Goal: Task Accomplishment & Management: Use online tool/utility

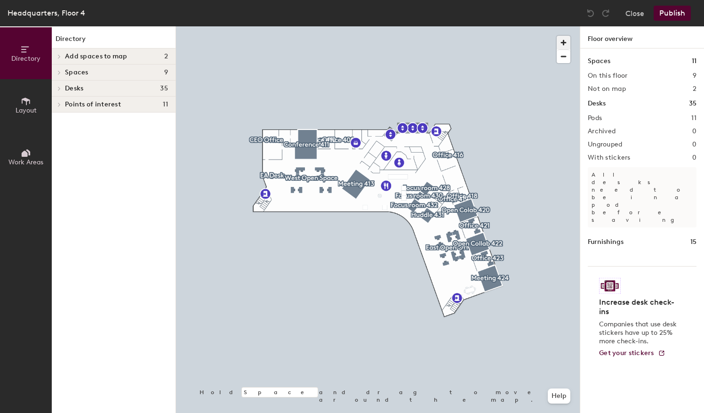
click at [562, 42] on span "button" at bounding box center [564, 43] width 14 height 14
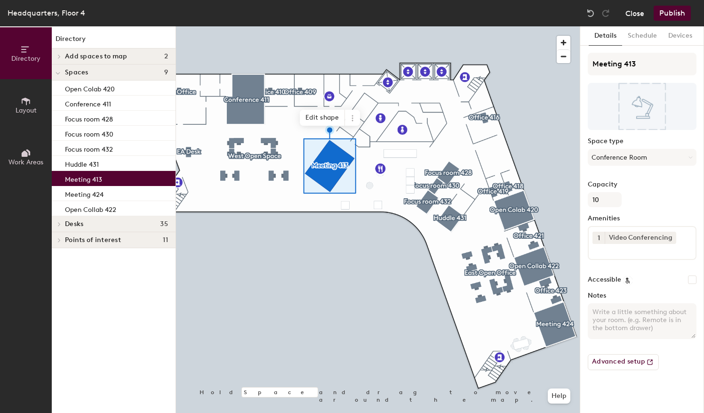
click at [636, 11] on button "Close" at bounding box center [635, 13] width 19 height 15
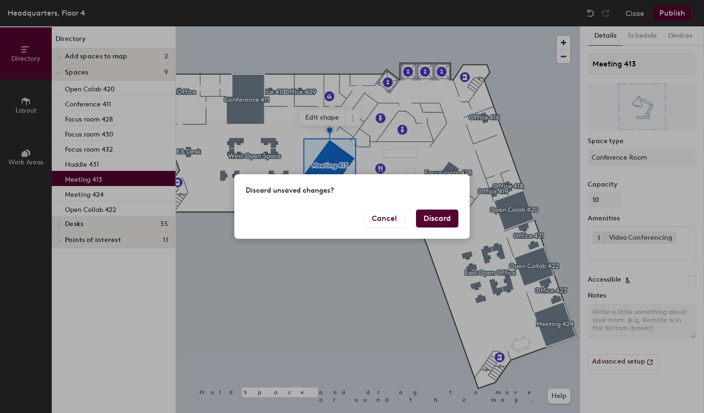
click at [428, 218] on button "Discard" at bounding box center [437, 219] width 42 height 18
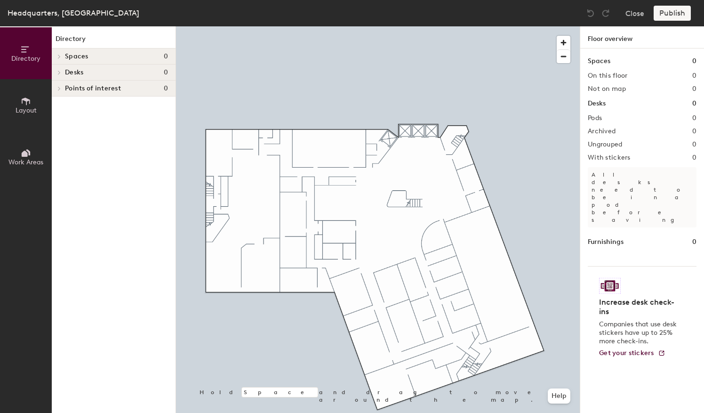
click at [27, 104] on icon at bounding box center [26, 101] width 10 height 10
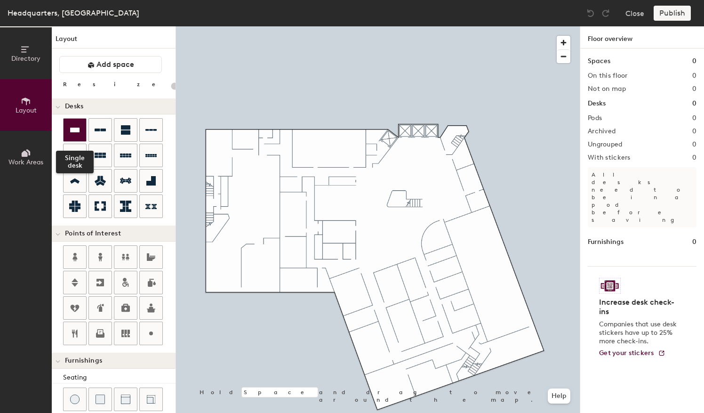
click at [77, 134] on icon at bounding box center [74, 129] width 11 height 11
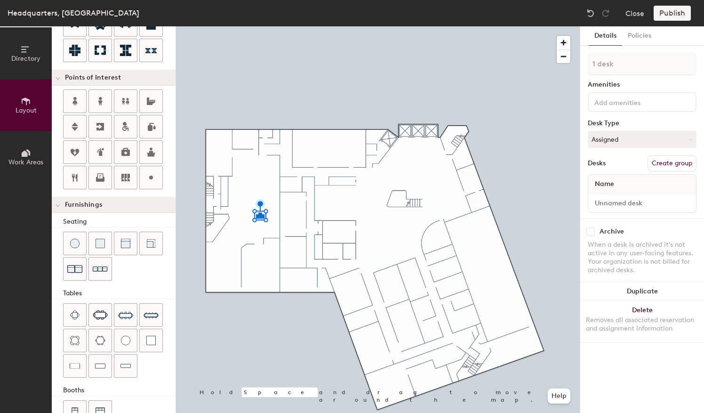
scroll to position [177, 0]
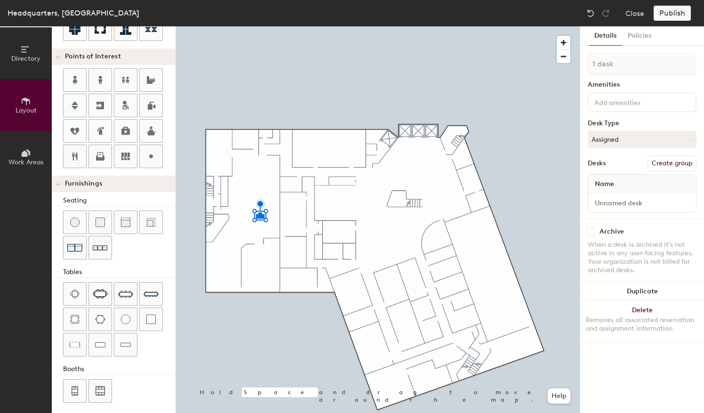
click at [273, 219] on div "Directory Layout Work Areas Layout Add space Resize Desks Points of Interest Fu…" at bounding box center [352, 219] width 704 height 387
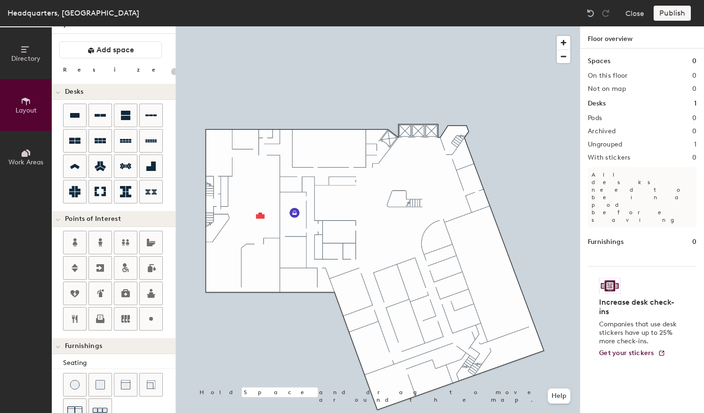
scroll to position [0, 0]
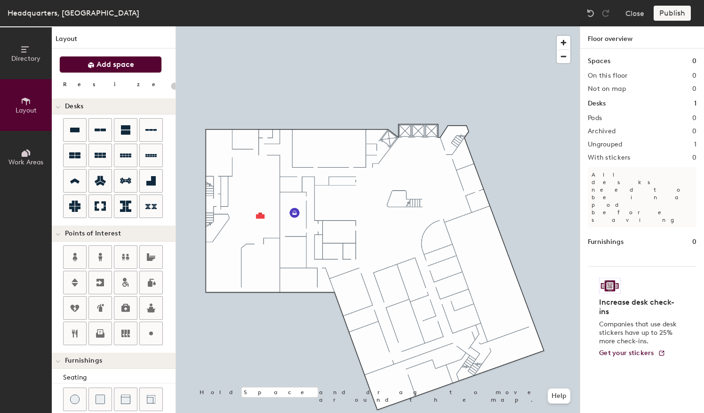
click at [101, 62] on span "Add space" at bounding box center [116, 64] width 38 height 9
click at [121, 65] on span "Add space" at bounding box center [116, 64] width 38 height 9
click at [109, 67] on span "Add space" at bounding box center [116, 64] width 38 height 9
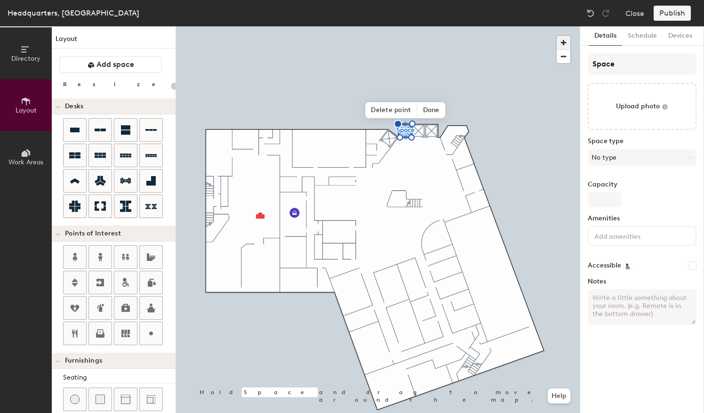
click at [564, 41] on span "button" at bounding box center [564, 43] width 14 height 14
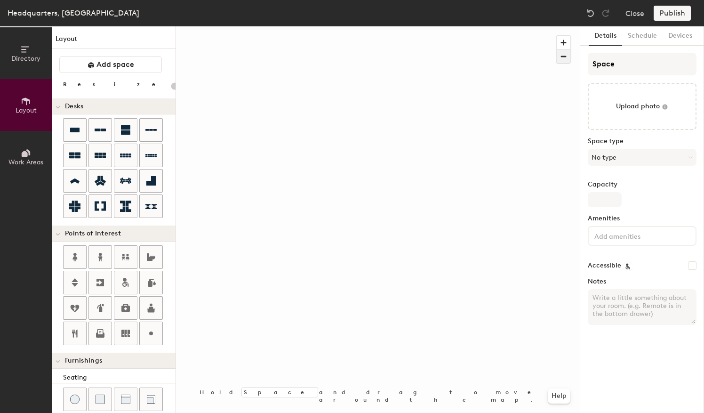
click at [565, 54] on span "button" at bounding box center [564, 56] width 14 height 13
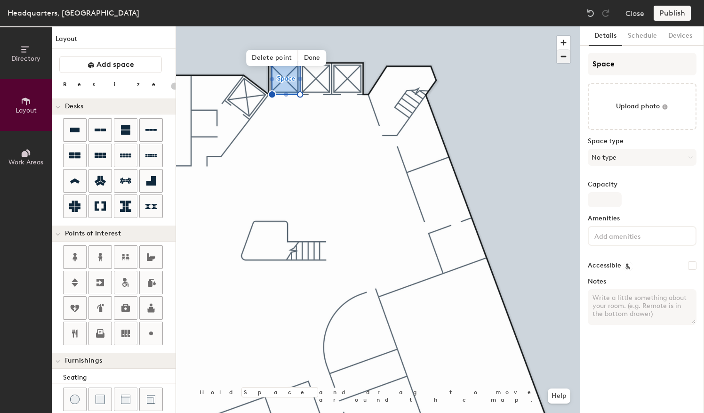
type input "20"
click at [313, 58] on span "Done" at bounding box center [313, 58] width 28 height 16
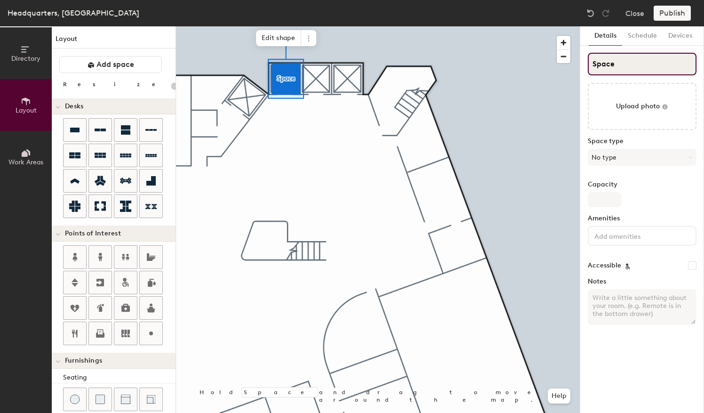
click at [623, 64] on input "Space" at bounding box center [642, 64] width 109 height 23
drag, startPoint x: 623, startPoint y: 64, endPoint x: 588, endPoint y: 68, distance: 36.0
click at [588, 68] on input "Space" at bounding box center [642, 64] width 109 height 23
type input "E"
type input "20"
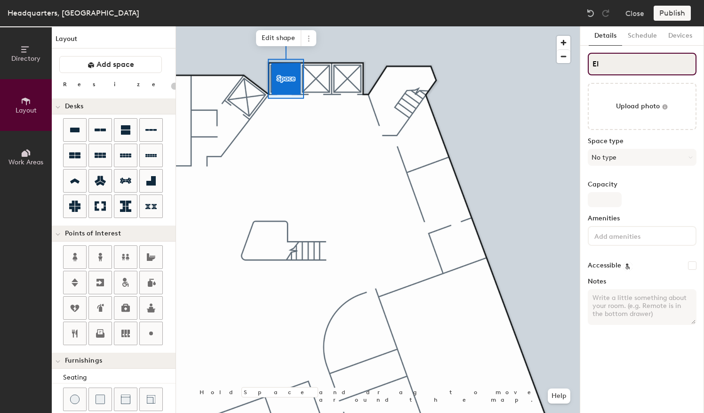
type input "Ele"
type input "20"
type input "Elev"
type input "20"
type input "Elevat"
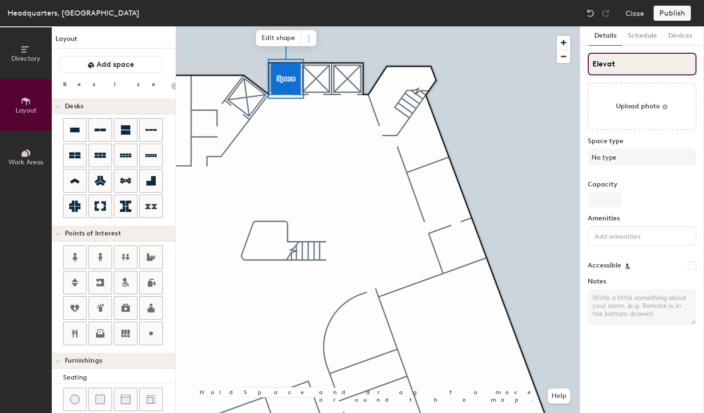
type input "20"
type input "Elevator"
type input "20"
type input "Elevator"
type input "20"
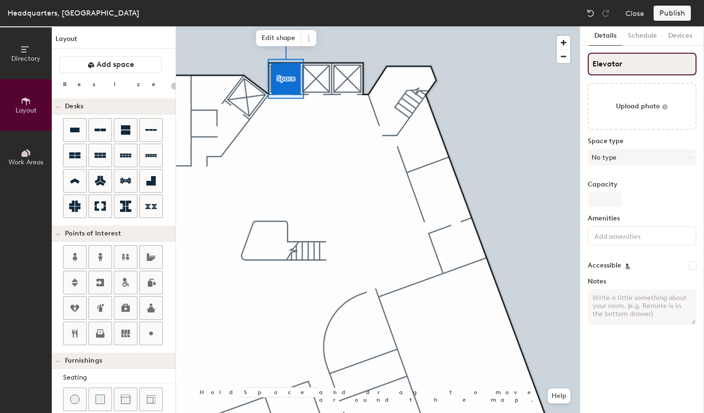
type input "Elevator 1"
type input "20"
type input "Elevator 1"
click at [686, 154] on button "No type" at bounding box center [642, 157] width 109 height 17
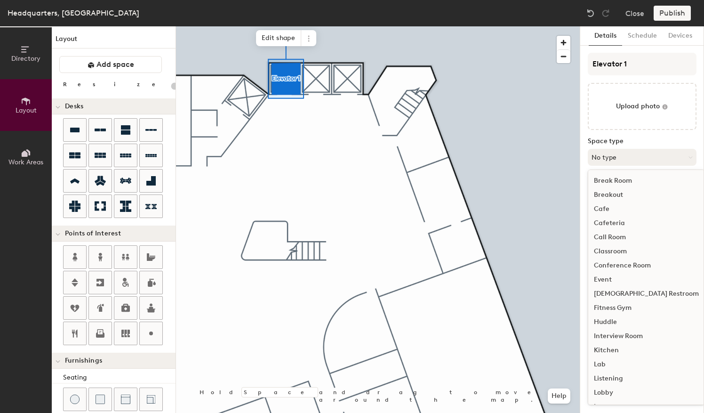
click at [686, 154] on button "No type" at bounding box center [642, 157] width 109 height 17
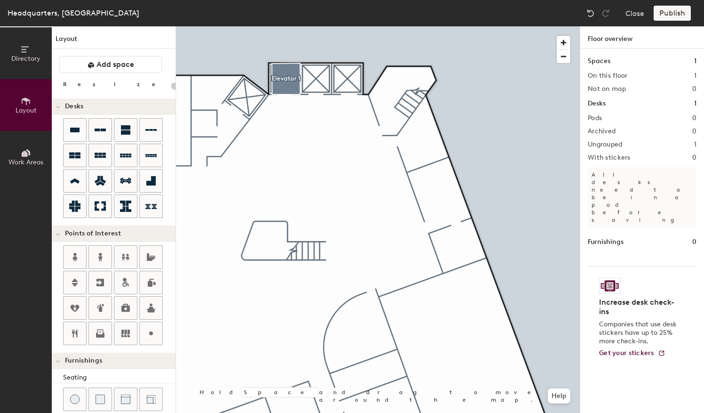
type input "20"
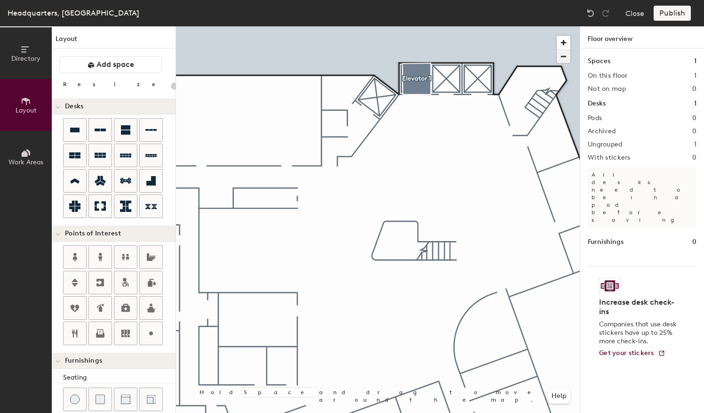
click at [565, 56] on span "button" at bounding box center [564, 56] width 14 height 13
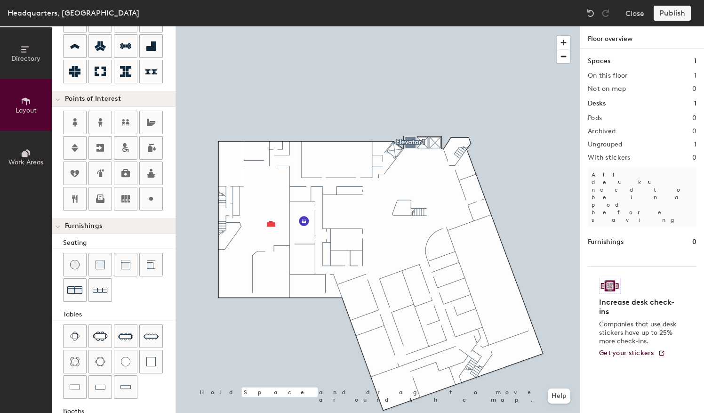
scroll to position [177, 0]
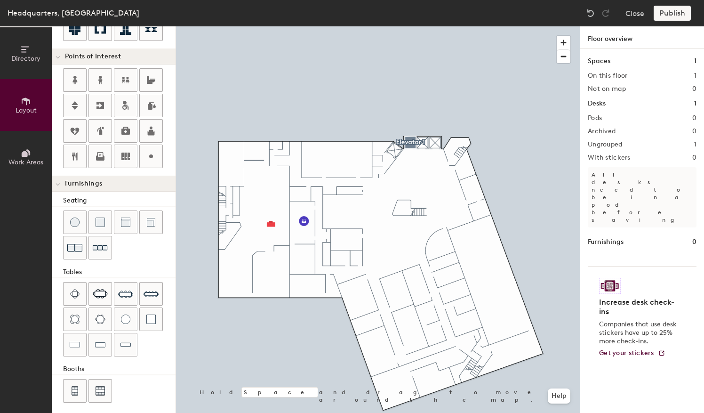
click at [30, 161] on span "Work Areas" at bounding box center [25, 162] width 35 height 8
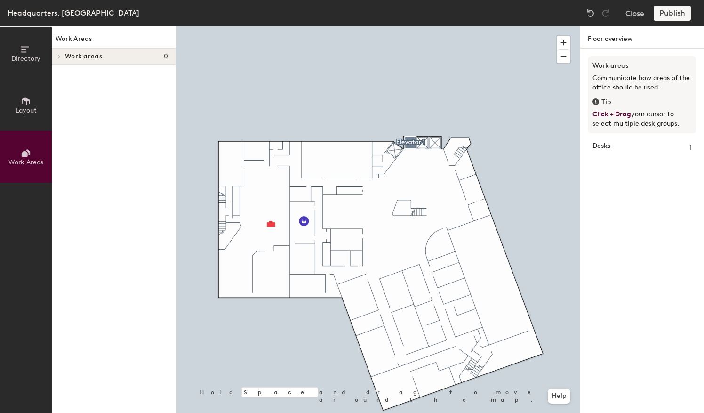
scroll to position [0, 0]
click at [31, 55] on span "Directory" at bounding box center [25, 59] width 29 height 8
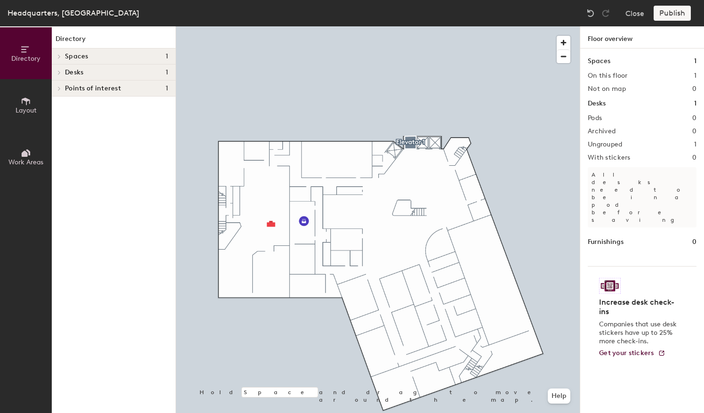
click at [28, 107] on span "Layout" at bounding box center [26, 110] width 21 height 8
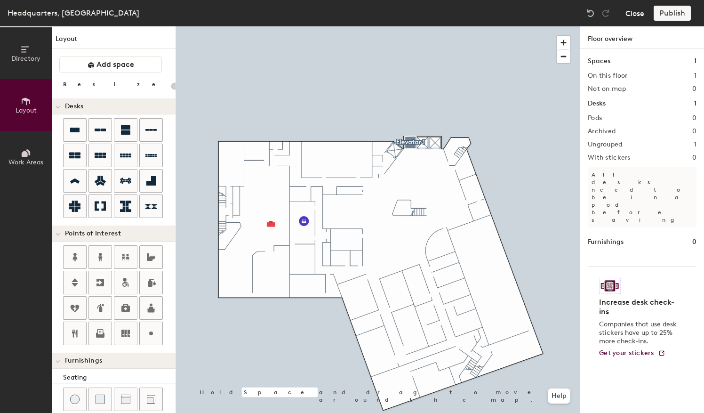
click at [635, 16] on button "Close" at bounding box center [635, 13] width 19 height 15
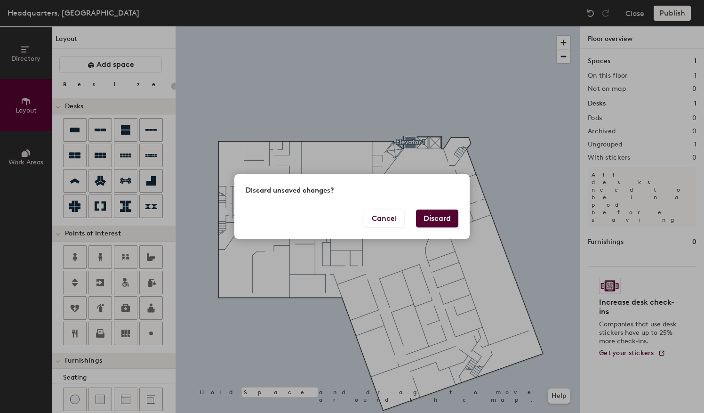
click at [443, 218] on button "Discard" at bounding box center [437, 219] width 42 height 18
type input "20"
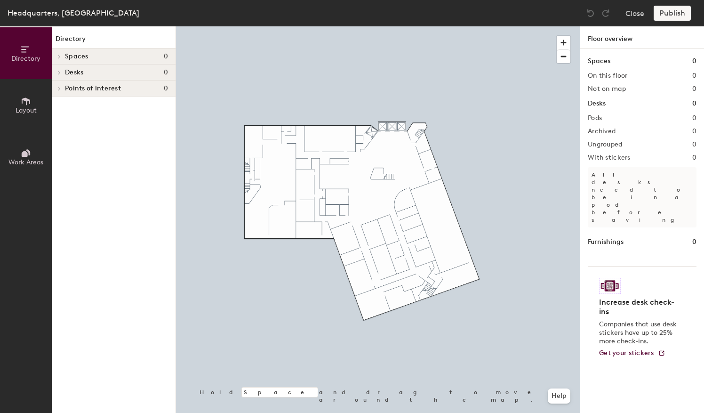
click at [525, 26] on div at bounding box center [378, 26] width 404 height 0
click at [568, 26] on div at bounding box center [378, 26] width 404 height 0
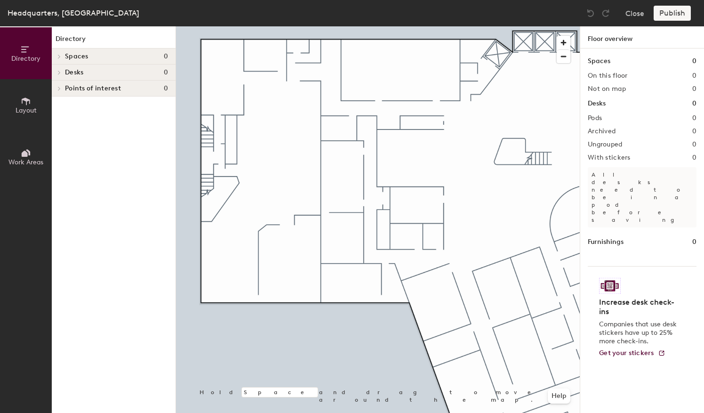
click at [565, 26] on div at bounding box center [378, 26] width 404 height 0
click at [34, 105] on button "Layout" at bounding box center [26, 105] width 52 height 52
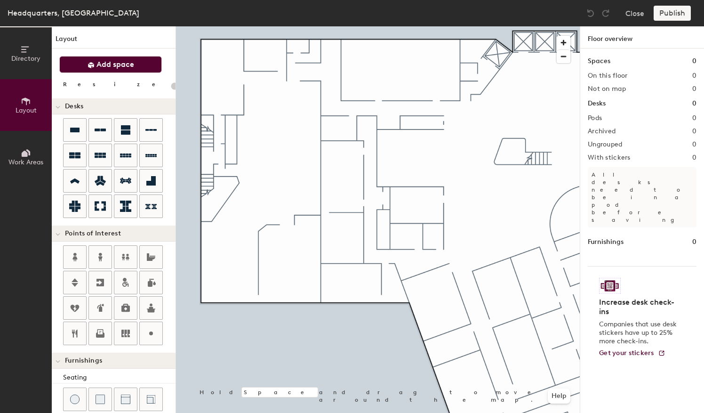
click at [104, 63] on span "Add space" at bounding box center [116, 64] width 38 height 9
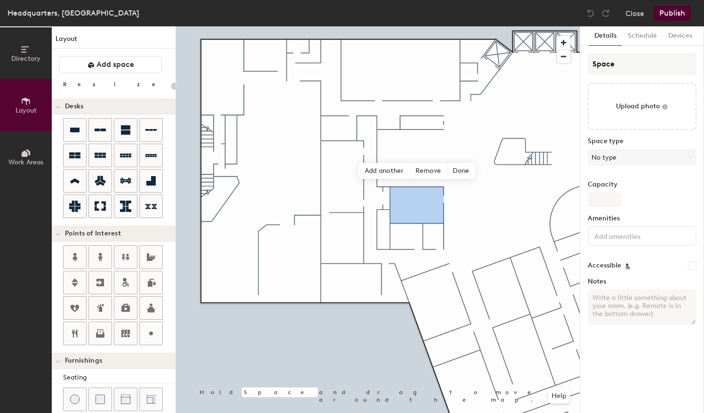
type input "20"
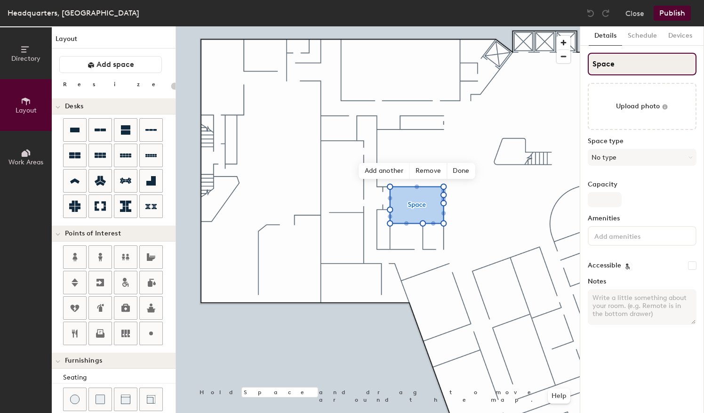
click at [612, 63] on input "Space" at bounding box center [642, 64] width 109 height 23
drag, startPoint x: 619, startPoint y: 63, endPoint x: 591, endPoint y: 64, distance: 27.3
click at [591, 64] on input "Space" at bounding box center [642, 64] width 109 height 23
type input "C"
type input "20"
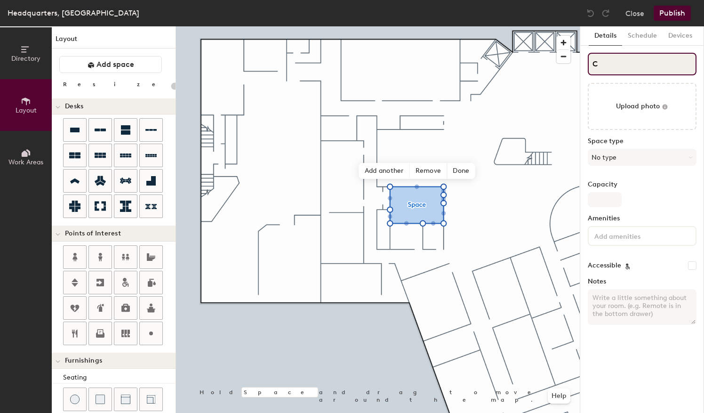
type input "Co"
type input "20"
type input "Coll"
type input "20"
type input "Collab"
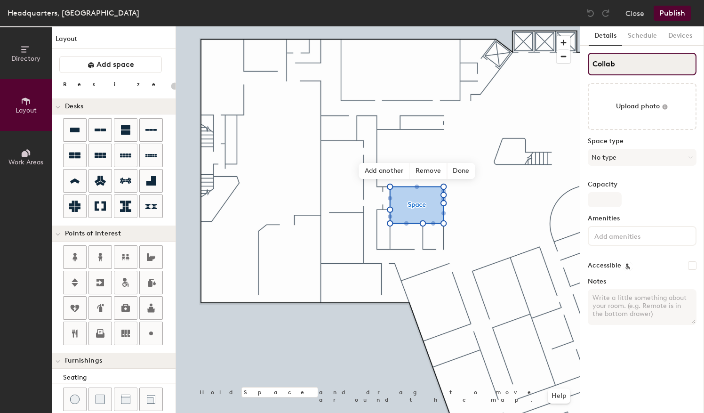
type input "20"
type input "Collabor"
type input "20"
type input "Collabora"
type input "20"
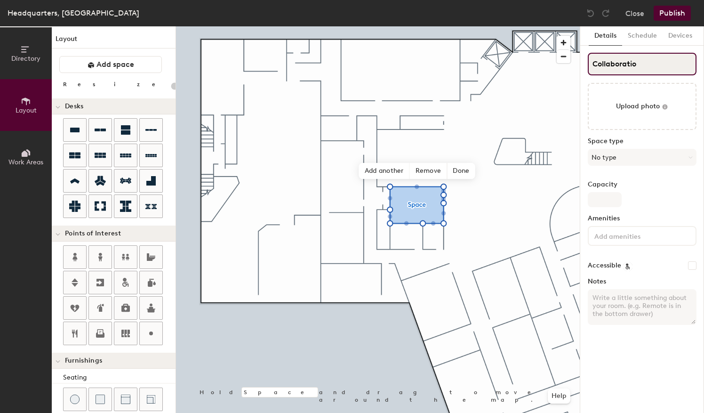
type input "Collaboration"
type input "20"
type input "Collaboration"
click at [693, 157] on button "No type" at bounding box center [642, 157] width 109 height 17
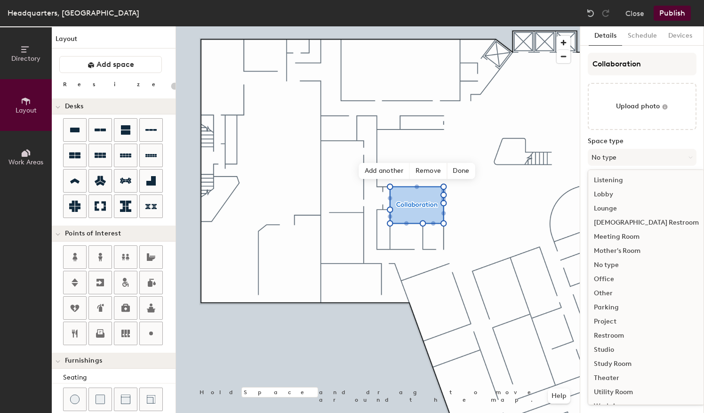
scroll to position [210, 0]
click at [668, 139] on label "Space type" at bounding box center [642, 141] width 109 height 8
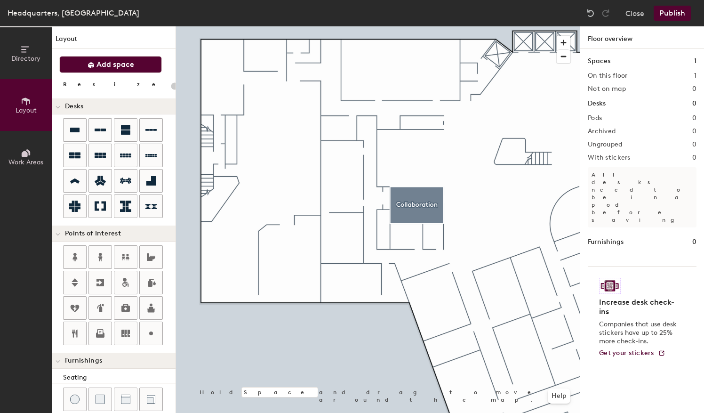
click at [107, 68] on span "Add space" at bounding box center [116, 64] width 38 height 9
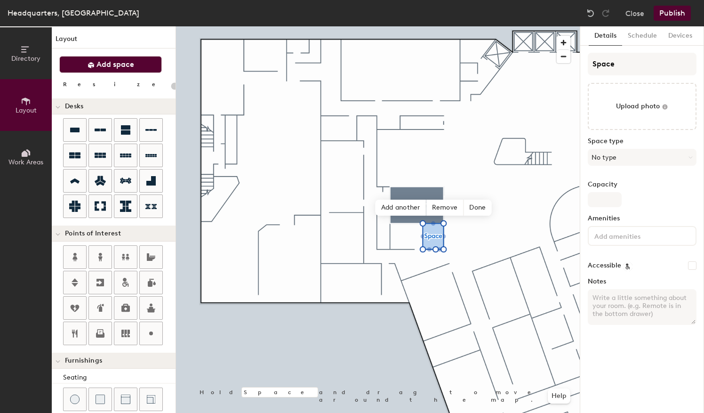
type input "20"
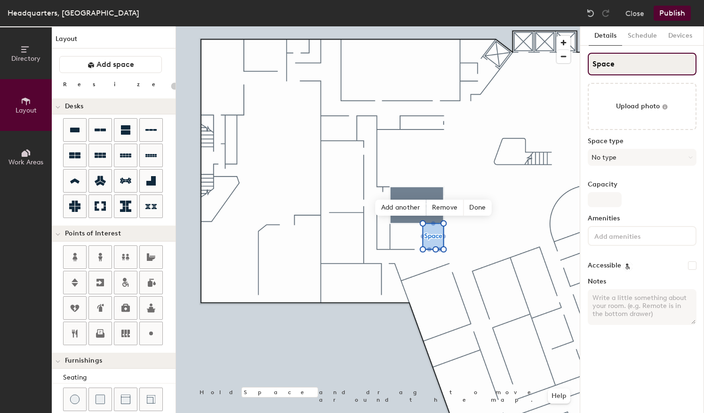
drag, startPoint x: 619, startPoint y: 65, endPoint x: 592, endPoint y: 65, distance: 26.4
click at [592, 65] on input "Space" at bounding box center [642, 64] width 109 height 23
type input "F"
type input "20"
type input "Fo"
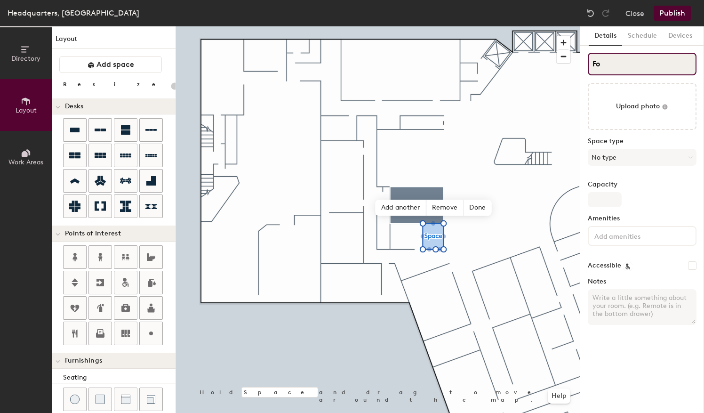
type input "20"
type input "Focu"
type input "20"
type input "Focus"
type input "20"
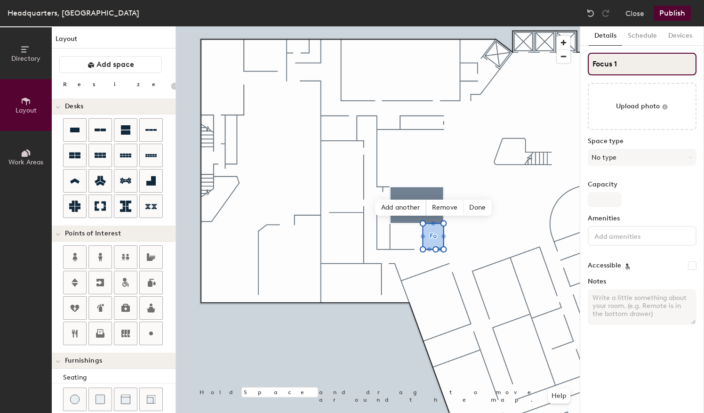
type input "Focus 15"
type input "20"
type input "Focus 15"
click at [656, 156] on button "No type" at bounding box center [642, 157] width 109 height 17
click at [652, 137] on label "Space type" at bounding box center [642, 141] width 109 height 8
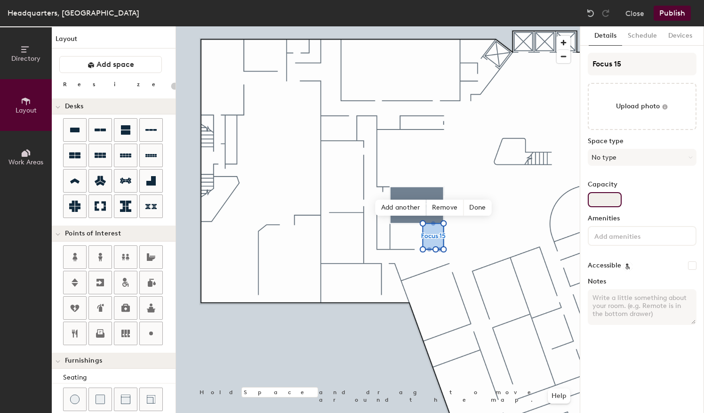
click at [605, 200] on input "Capacity" at bounding box center [605, 199] width 34 height 15
type input "4"
type input "20"
type input "4"
click at [653, 189] on div "Capacity 4" at bounding box center [642, 194] width 109 height 26
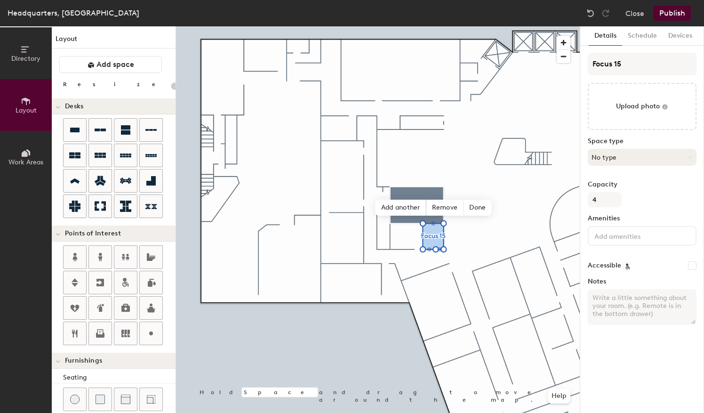
click at [694, 153] on button "No type" at bounding box center [642, 157] width 109 height 17
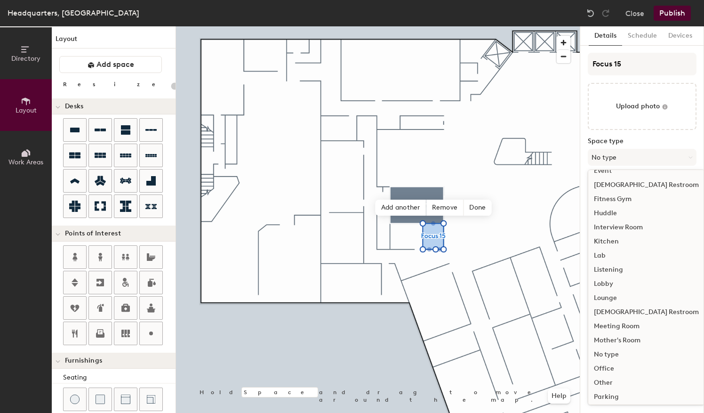
scroll to position [117, 0]
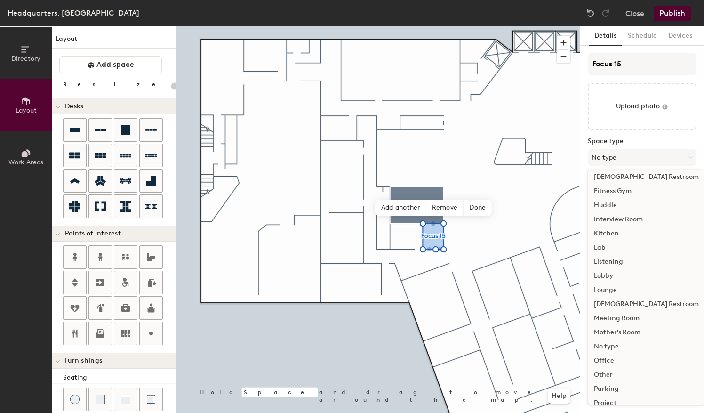
click at [604, 205] on div "Huddle" at bounding box center [647, 205] width 116 height 14
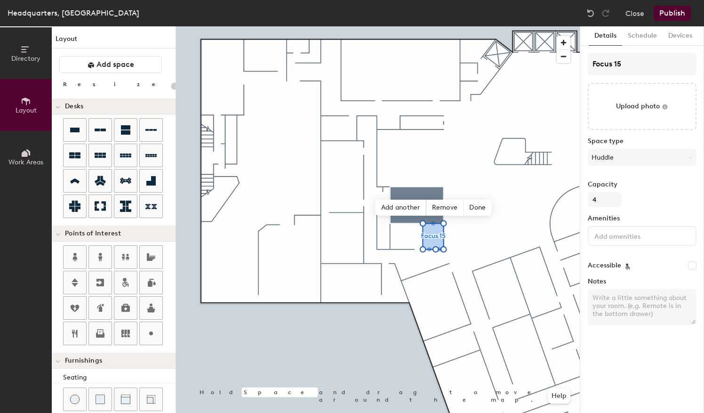
click at [674, 17] on button "Publish" at bounding box center [672, 13] width 37 height 15
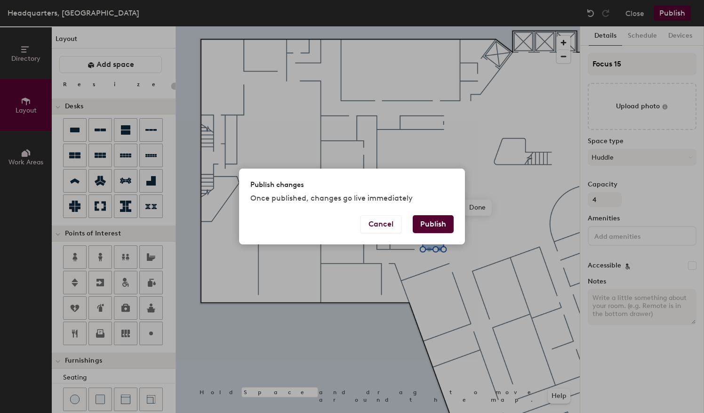
click at [441, 223] on button "Publish" at bounding box center [433, 224] width 41 height 18
type input "20"
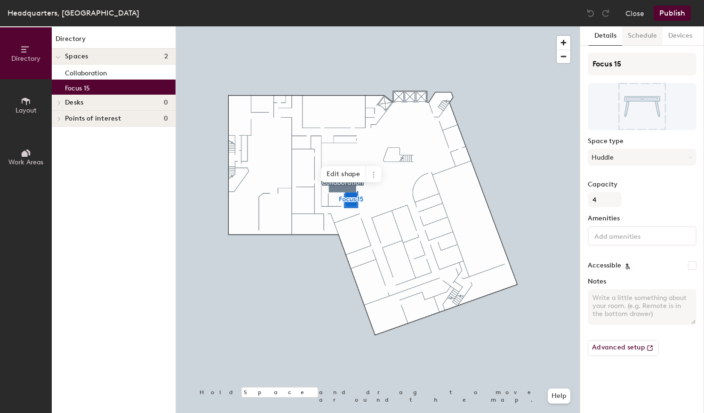
click at [643, 38] on button "Schedule" at bounding box center [642, 35] width 40 height 19
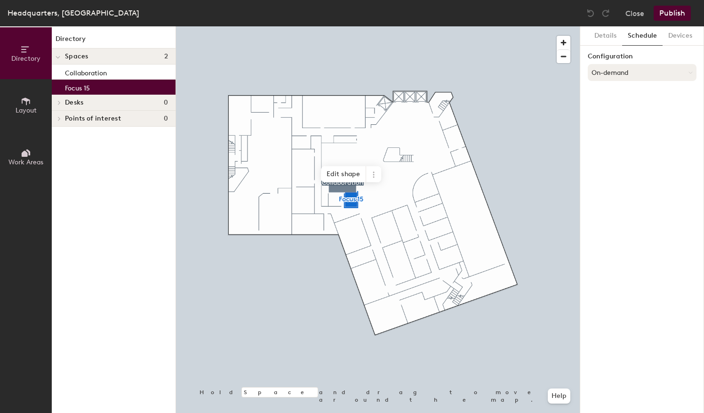
click at [654, 73] on button "On-demand" at bounding box center [642, 72] width 109 height 17
click at [616, 96] on div "On-demand" at bounding box center [643, 96] width 108 height 14
click at [691, 69] on button "On-demand" at bounding box center [642, 72] width 109 height 17
click at [614, 108] on div "Scheduled" at bounding box center [643, 110] width 108 height 14
click at [690, 95] on button "Select account" at bounding box center [642, 93] width 109 height 17
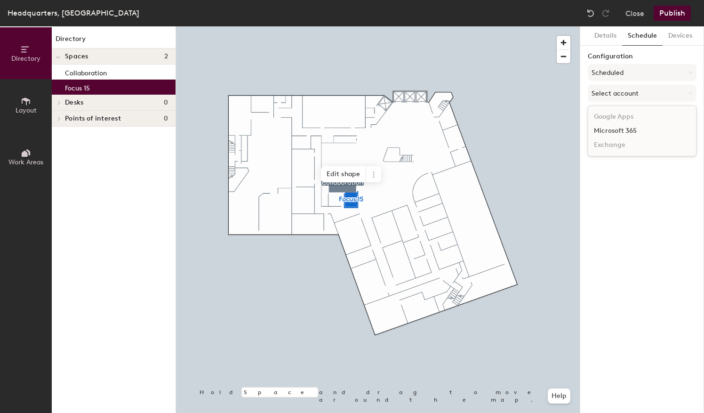
click at [621, 128] on div "Microsoft 365" at bounding box center [643, 131] width 108 height 14
click at [609, 34] on button "Details" at bounding box center [605, 35] width 33 height 19
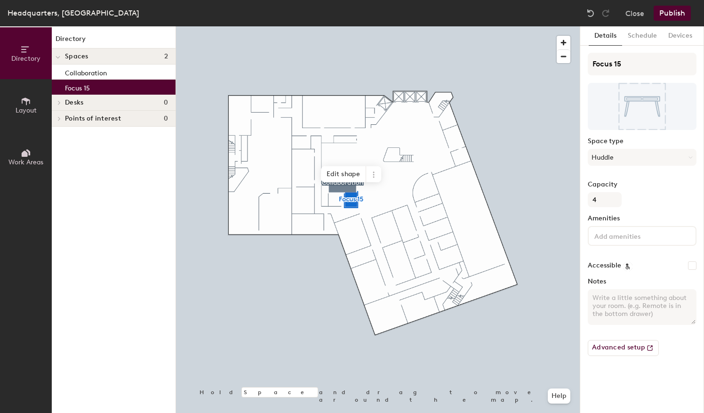
click at [604, 236] on input at bounding box center [635, 235] width 85 height 11
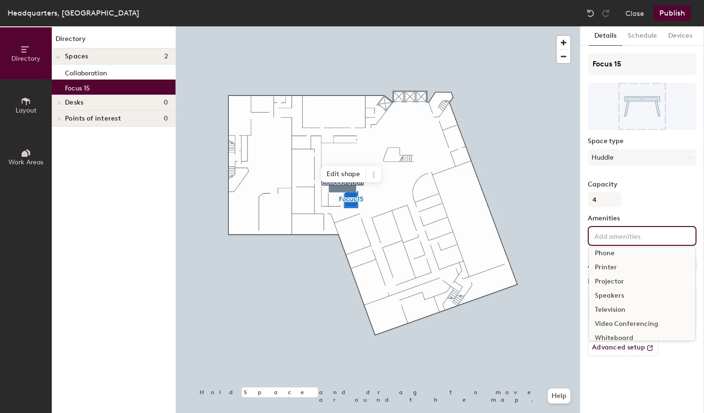
scroll to position [55, 0]
click at [564, 43] on span "button" at bounding box center [564, 43] width 14 height 14
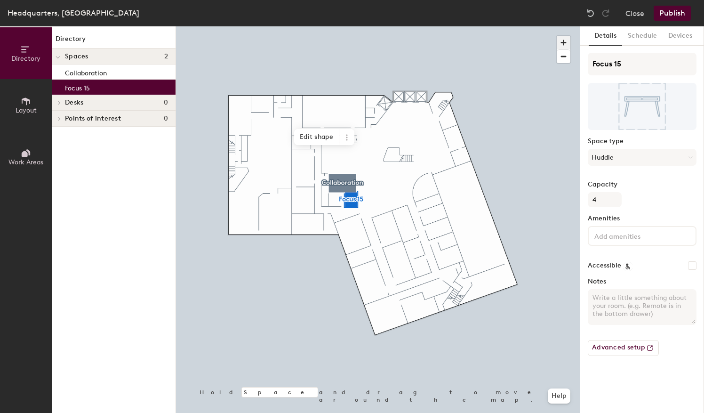
click at [564, 40] on span "button" at bounding box center [564, 43] width 14 height 14
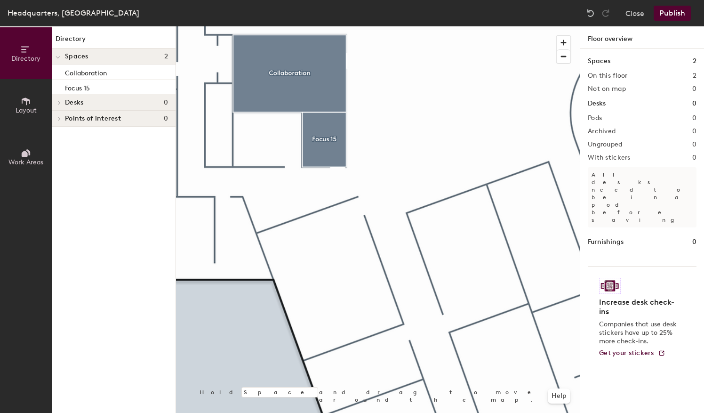
click at [35, 95] on button "Layout" at bounding box center [26, 105] width 52 height 52
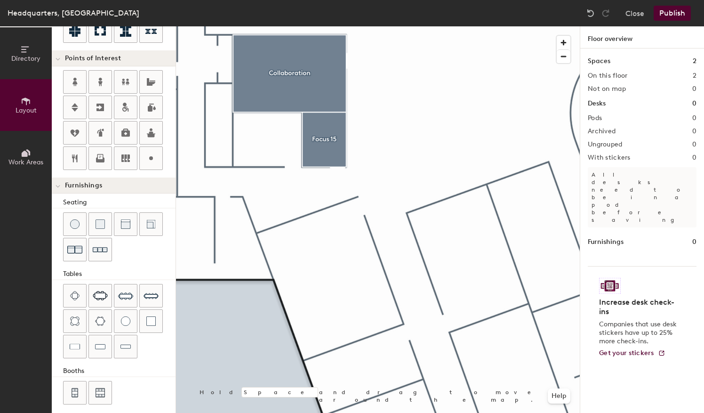
scroll to position [177, 0]
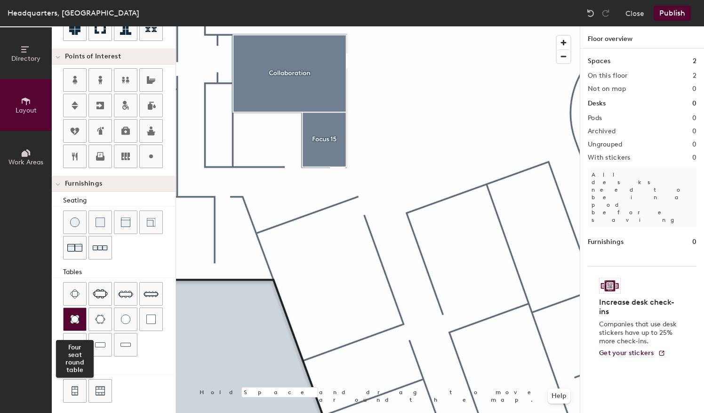
click at [73, 315] on img at bounding box center [74, 319] width 9 height 9
click at [324, 135] on div "Directory Layout Work Areas Layout Add space Resize Desks Points of Interest Fu…" at bounding box center [352, 219] width 704 height 387
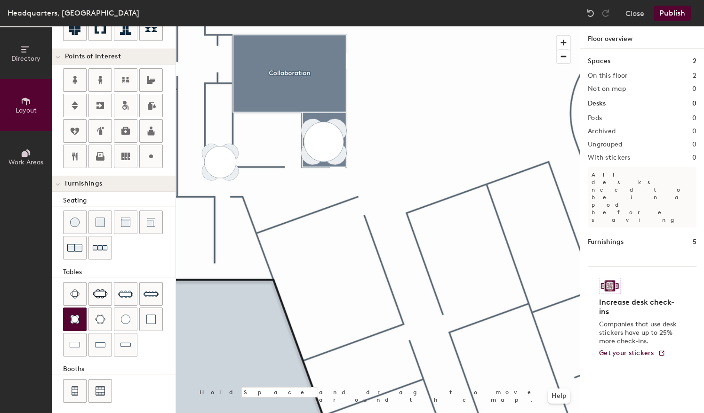
click at [143, 251] on div at bounding box center [119, 235] width 113 height 51
click at [73, 315] on img at bounding box center [74, 319] width 9 height 9
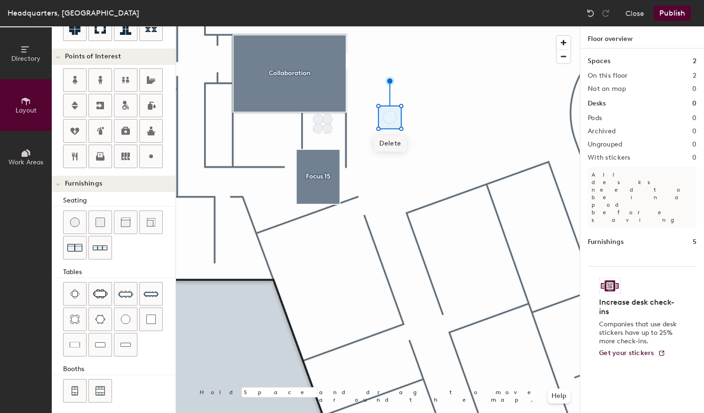
click at [388, 141] on span "Delete" at bounding box center [390, 144] width 33 height 16
click at [318, 143] on span "Delete" at bounding box center [318, 144] width 33 height 16
click at [315, 153] on span "Delete" at bounding box center [318, 154] width 33 height 16
click at [322, 152] on span "Delete" at bounding box center [328, 154] width 33 height 16
click at [323, 139] on span "Delete" at bounding box center [328, 144] width 33 height 16
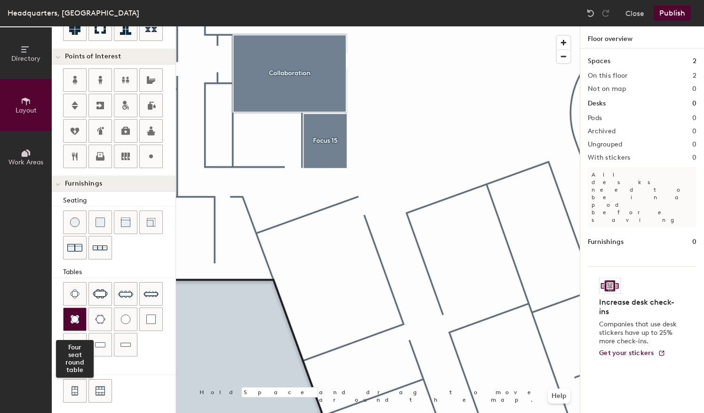
click at [74, 309] on div at bounding box center [75, 319] width 23 height 23
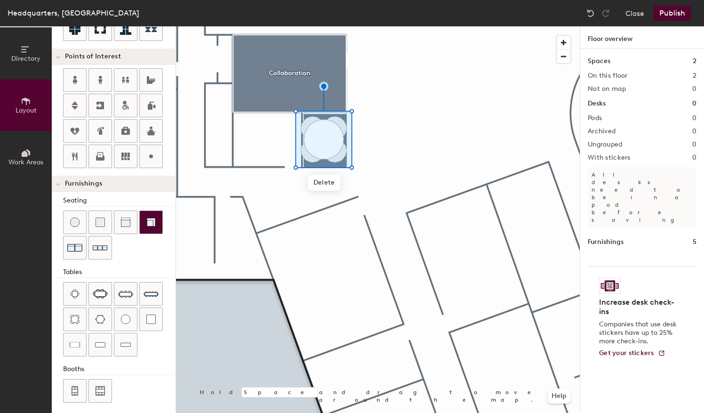
type input "20"
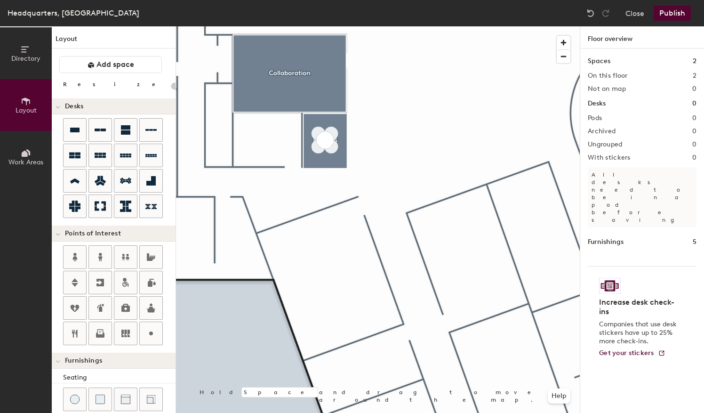
scroll to position [177, 0]
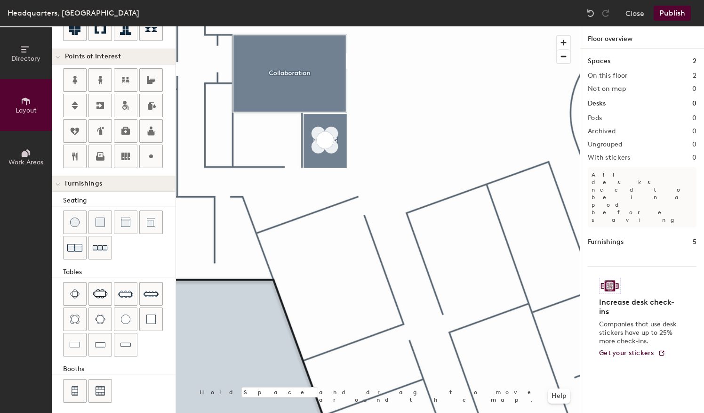
click at [674, 16] on button "Publish" at bounding box center [672, 13] width 37 height 15
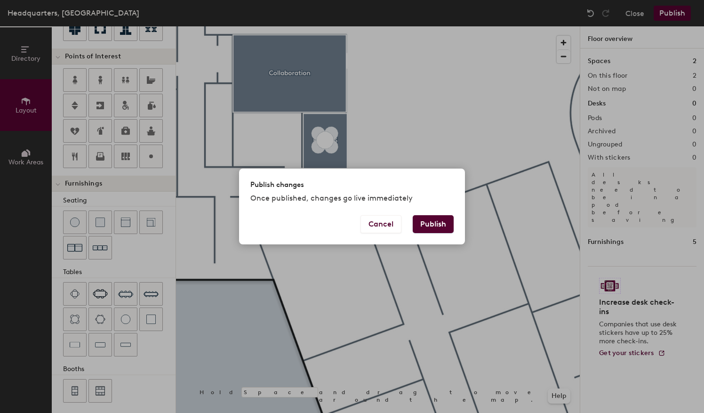
click at [432, 226] on button "Publish" at bounding box center [433, 224] width 41 height 18
type input "20"
